Goal: Information Seeking & Learning: Learn about a topic

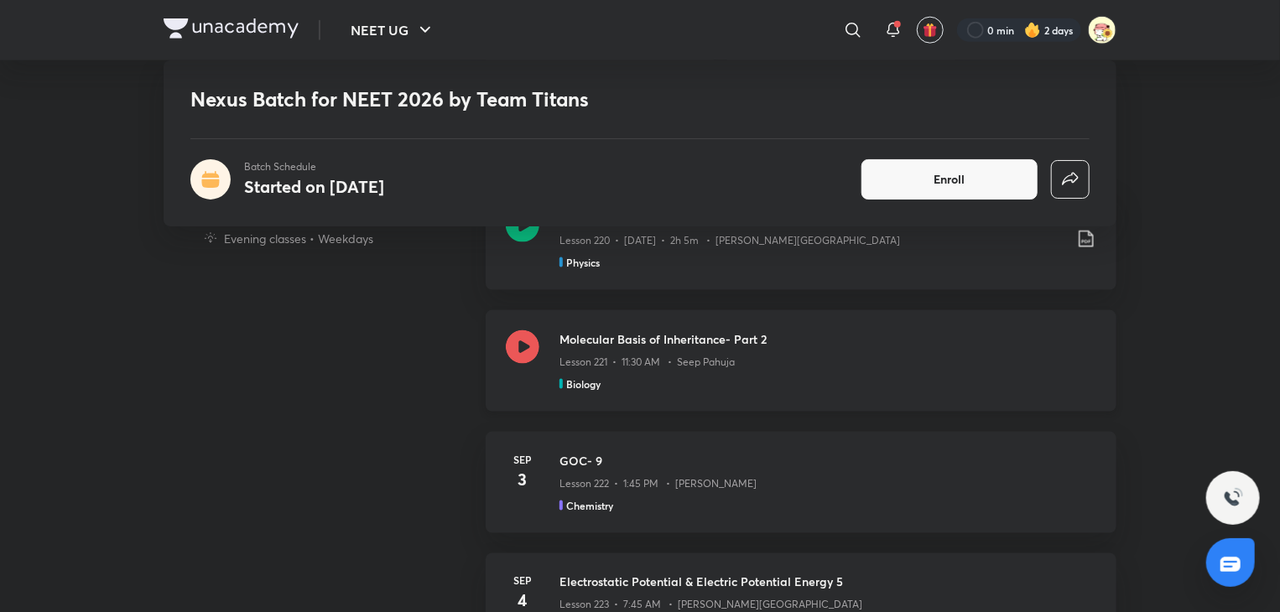
click at [642, 390] on div "Molecular Basis of Inheritance- Part 2 Lesson 221 • 11:30 AM • Seep Pahuja Biol…" at bounding box center [801, 360] width 631 height 101
